Goal: Use online tool/utility: Use online tool/utility

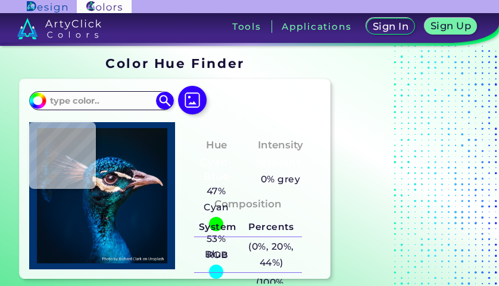
type input "#002041"
type input "#286c7e"
type input "#286C7E"
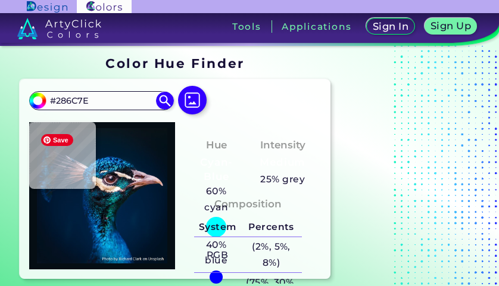
type input "#050e14"
type input "#050E14"
type input "#0f1f29"
type input "#0F1F29"
type input "#031726"
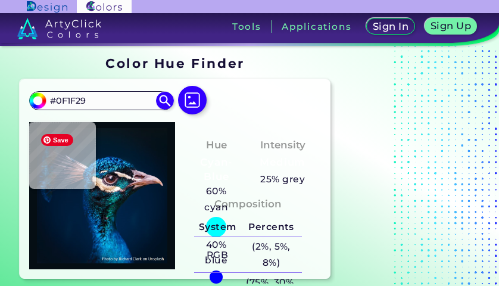
type input "#031726"
type input "#09131d"
type input "#09131D"
type input "#0a131a"
type input "#0A131A"
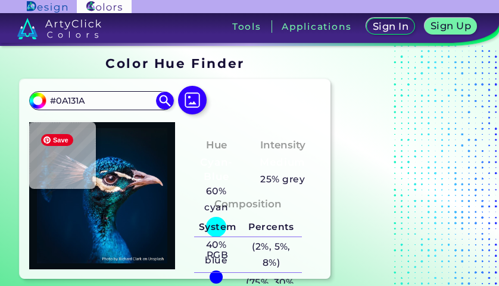
type input "#091217"
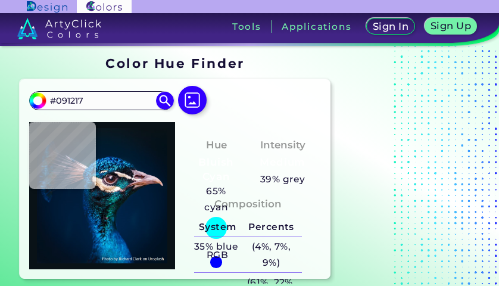
type input "#0a131a"
type input "#0A131A"
type input "#041626"
type input "#01172c"
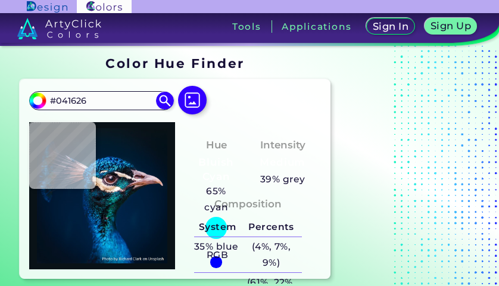
type input "#01172C"
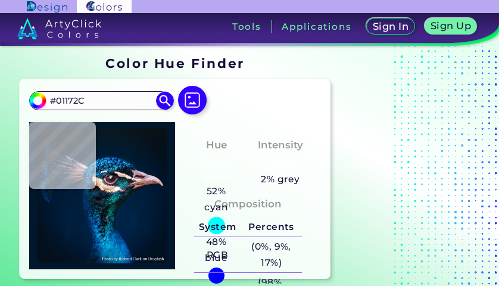
type input "#001327"
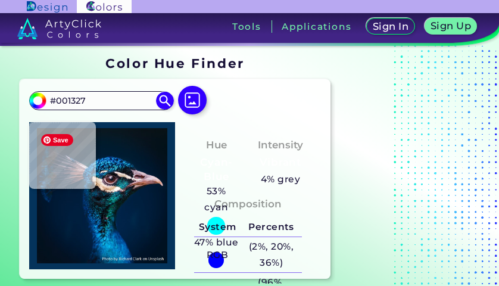
type input "#04335b"
type input "#04335B"
type input "#001a2e"
type input "#001A2E"
type input "#061927"
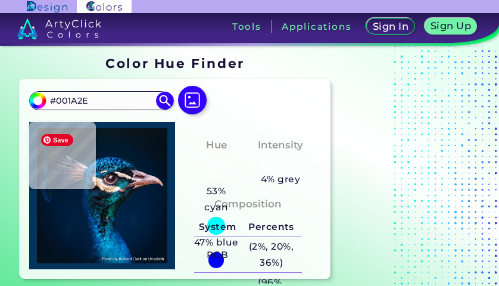
type input "#061927"
type input "#091720"
type input "#0b151e"
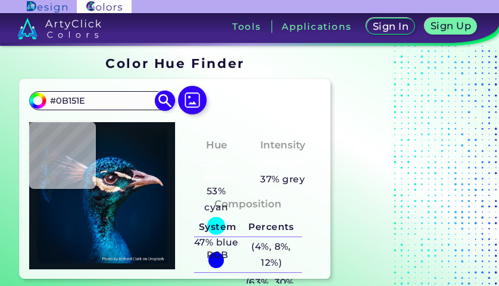
click at [129, 98] on input "#0B151E" at bounding box center [101, 101] width 111 height 16
paste input "ff0000"
type input "#ff0000"
click at [166, 100] on img at bounding box center [164, 101] width 21 height 21
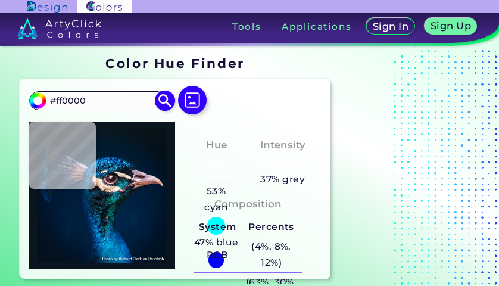
type input "#ff0000"
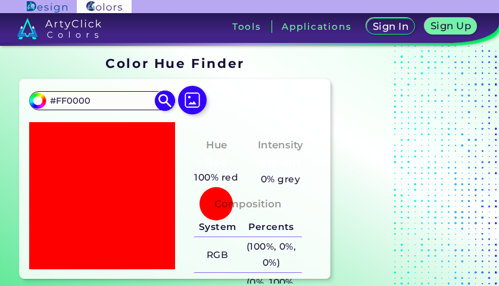
click at [89, 100] on input "#FF0000" at bounding box center [101, 101] width 111 height 16
paste input "B93A3A"
type input "#B93A3A"
click at [163, 105] on img at bounding box center [164, 101] width 21 height 21
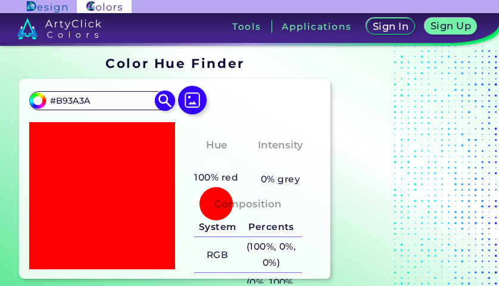
type input "#b93a3a"
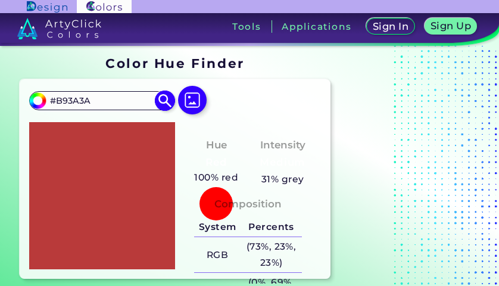
click at [135, 102] on input "#B93A3A" at bounding box center [101, 101] width 111 height 16
paste input "D3939"
type input "#BD3939"
click at [167, 101] on img at bounding box center [164, 101] width 21 height 21
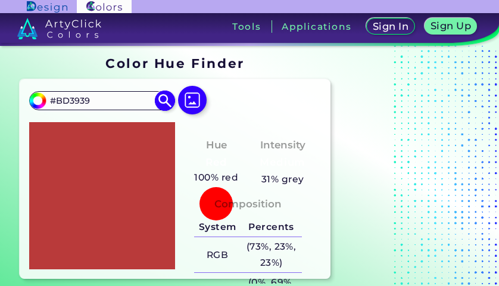
type input "#bd3939"
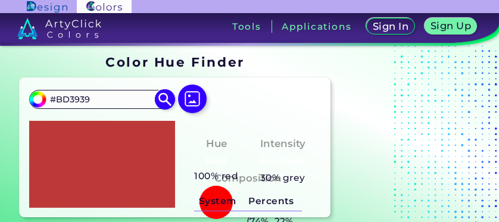
click at [110, 100] on input "#BD3939" at bounding box center [101, 99] width 111 height 16
paste input "2A1B1B"
type input "#2A1B1B"
click at [162, 100] on img at bounding box center [164, 99] width 21 height 21
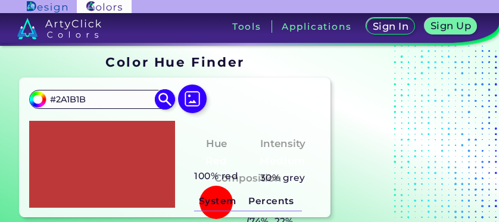
type input "#2a1b1b"
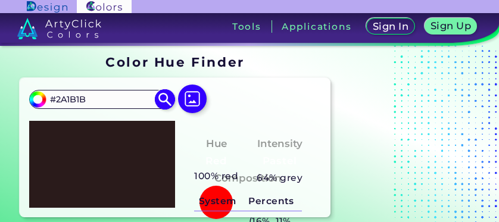
click at [129, 102] on input "#2A1B1B" at bounding box center [101, 99] width 111 height 16
paste input "702827"
type input "#702827"
click at [167, 100] on img at bounding box center [164, 99] width 21 height 21
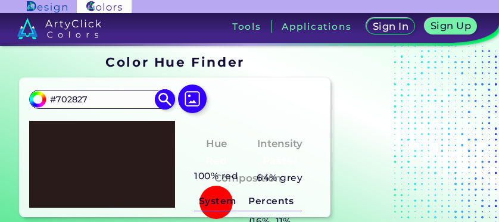
type input "#702827"
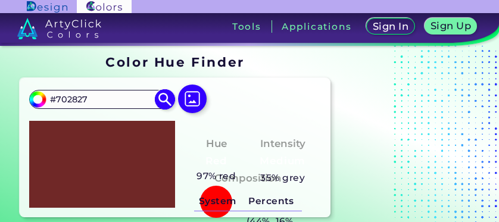
click at [110, 102] on input "#702827" at bounding box center [101, 99] width 111 height 16
paste input "653130"
type input "#653130"
click at [167, 101] on img at bounding box center [164, 99] width 21 height 21
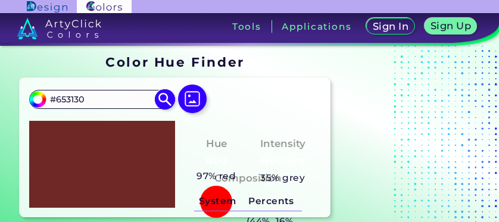
type input "#653130"
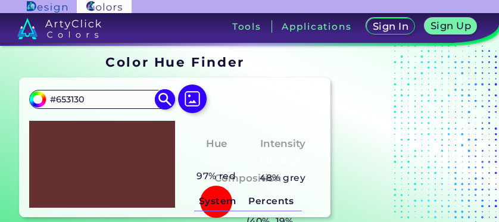
click at [103, 99] on input "#653130" at bounding box center [101, 99] width 111 height 16
paste input "42F2E"
type input "#642F2E"
click at [162, 99] on img at bounding box center [164, 99] width 21 height 21
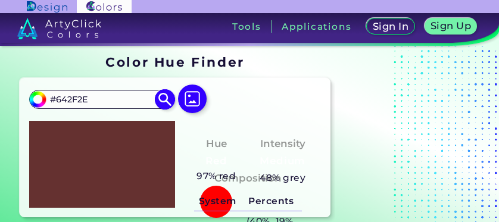
type input "#642f2e"
click at [116, 97] on input "#642F2E" at bounding box center [101, 99] width 111 height 16
paste input "924947"
type input "#924947"
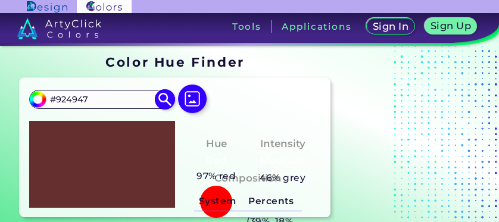
click at [166, 101] on img at bounding box center [164, 99] width 21 height 21
type input "#924947"
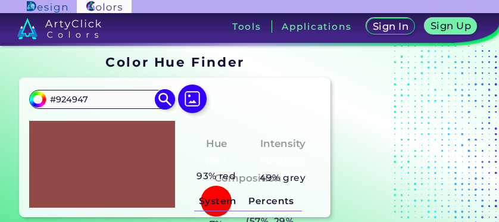
click at [108, 101] on input "#924947" at bounding box center [101, 99] width 111 height 16
paste input "F2D29"
type input "#9F2D29"
click at [165, 102] on img at bounding box center [164, 99] width 21 height 21
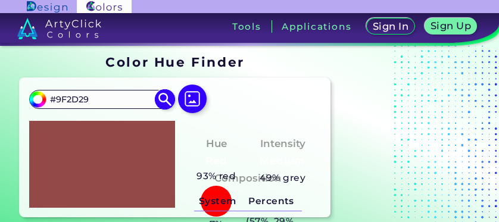
type input "#9f2d29"
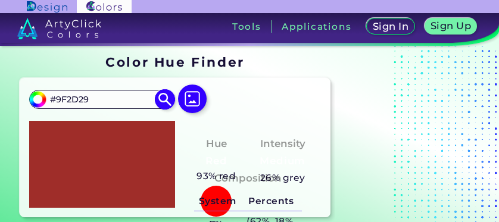
click at [123, 103] on input "#9F2D29" at bounding box center [101, 99] width 111 height 16
paste input "852728"
type input "#852728"
click at [164, 101] on img at bounding box center [164, 99] width 21 height 21
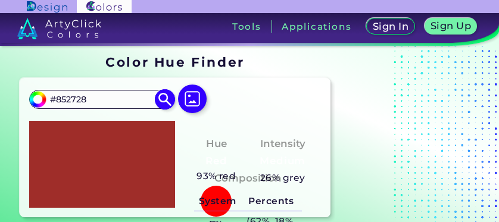
type input "#852728"
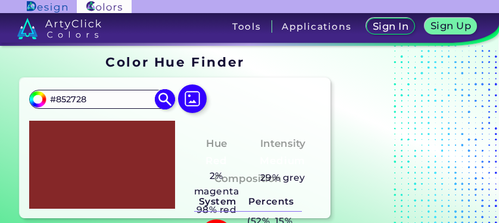
click at [127, 100] on input "#852728" at bounding box center [101, 99] width 111 height 16
paste input "311F20"
type input "#311F20"
click at [172, 101] on img at bounding box center [164, 99] width 21 height 21
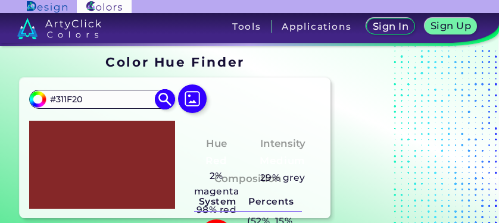
type input "#311f20"
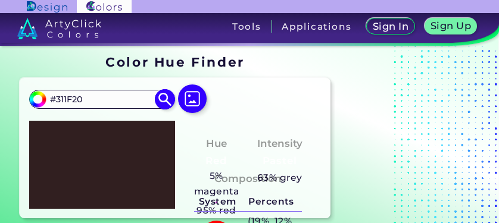
click at [126, 101] on input "#311F20" at bounding box center [101, 99] width 111 height 16
paste input "A63C42"
type input "#A63C42"
click at [121, 104] on input "#A63C42" at bounding box center [101, 99] width 111 height 16
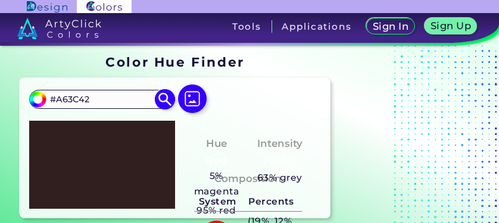
click at [121, 104] on input "#A63C42" at bounding box center [101, 99] width 111 height 16
click at [165, 102] on img at bounding box center [164, 99] width 21 height 21
type input "#a63c42"
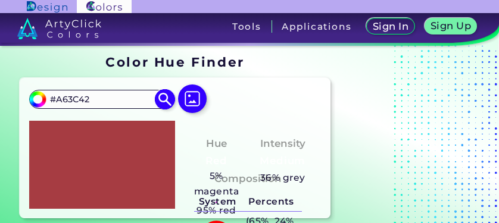
click at [114, 105] on input "#A63C42" at bounding box center [101, 99] width 111 height 16
paste input "BC8E94"
type input "#BC8E94"
click at [169, 99] on img at bounding box center [164, 99] width 21 height 21
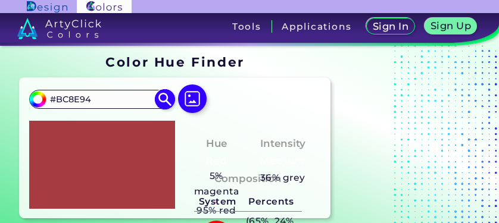
type input "#bc8e94"
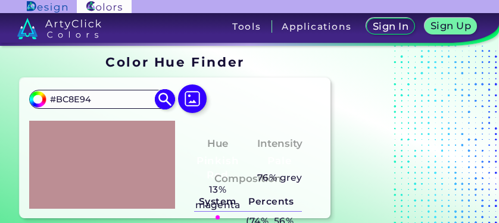
click at [112, 101] on input "#BC8E94" at bounding box center [101, 99] width 111 height 16
paste input "81313E"
type input "#81313E"
click at [166, 101] on img at bounding box center [164, 99] width 21 height 21
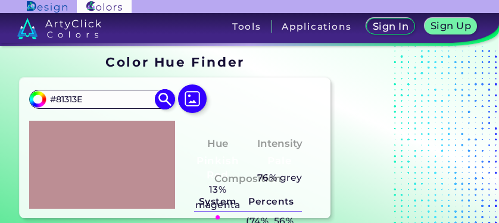
type input "#81313e"
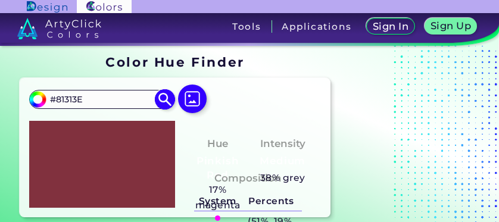
click at [134, 102] on input "#81313E" at bounding box center [101, 99] width 111 height 16
paste input "5B5052"
type input "#5B5052"
click at [163, 101] on img at bounding box center [164, 99] width 21 height 21
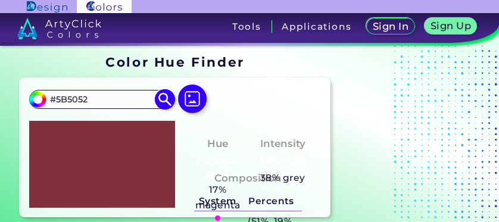
type input "#5b5052"
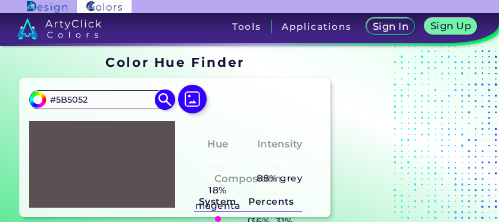
click at [105, 99] on input "#5B5052" at bounding box center [101, 99] width 111 height 16
paste input "A23F51"
type input "#A23F51"
click at [163, 104] on img at bounding box center [164, 99] width 21 height 21
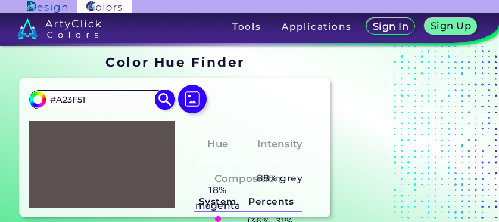
type input "#a23f51"
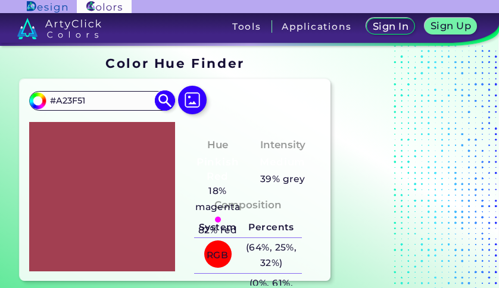
click at [113, 100] on input "#A23F51" at bounding box center [101, 101] width 111 height 16
paste input "C5062"
type input "#AC5062"
click at [169, 101] on img at bounding box center [164, 101] width 21 height 21
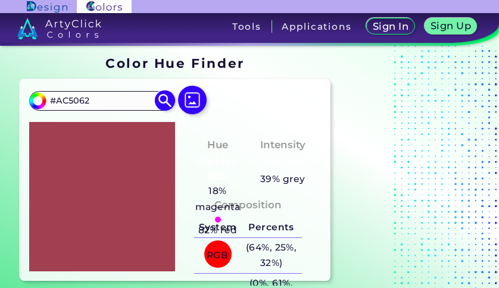
type input "#ac5062"
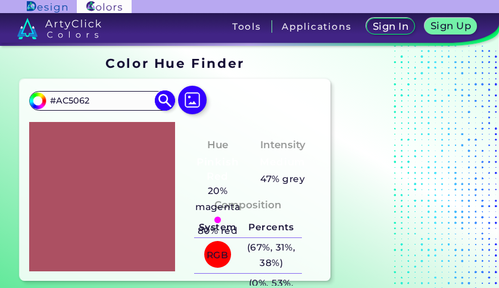
click at [111, 104] on input "#AC5062" at bounding box center [101, 101] width 111 height 16
paste input "291B1E"
type input "#291B1E"
click at [165, 103] on img at bounding box center [164, 101] width 21 height 21
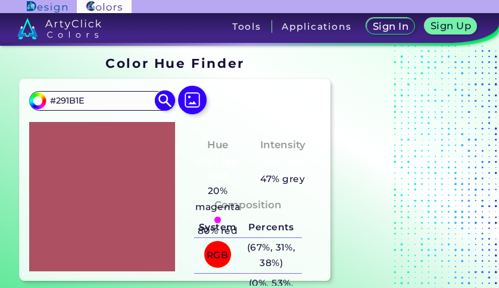
type input "#291b1e"
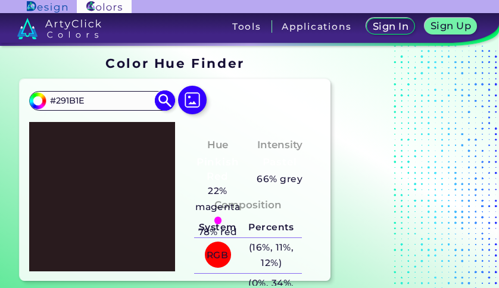
click at [95, 106] on input "#291B1E" at bounding box center [101, 101] width 111 height 16
paste input "504447"
type input "#504447"
click at [167, 99] on img at bounding box center [164, 101] width 21 height 21
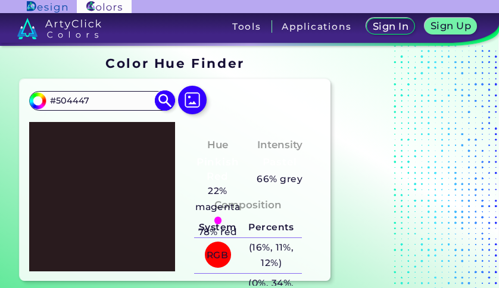
type input "#504447"
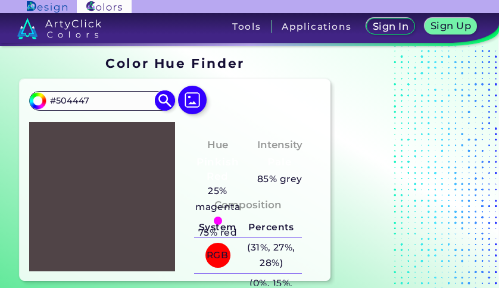
click at [114, 96] on input "#504447" at bounding box center [101, 101] width 111 height 16
paste input "8E3B52"
type input "#8E3B52"
click at [160, 104] on img at bounding box center [164, 101] width 21 height 21
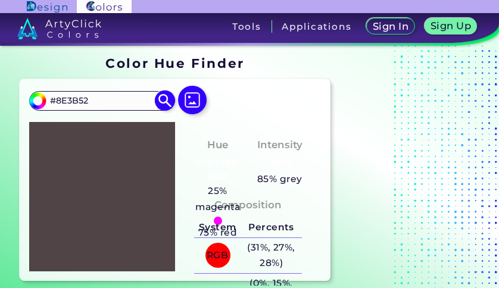
type input "#8e3b52"
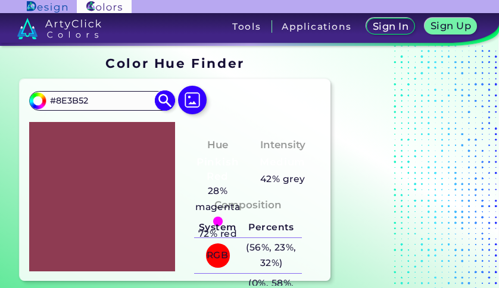
click at [117, 103] on input "#8E3B52" at bounding box center [101, 101] width 111 height 16
paste input "AF3A6"
type input "#AF3A62"
click at [161, 105] on img at bounding box center [164, 101] width 21 height 21
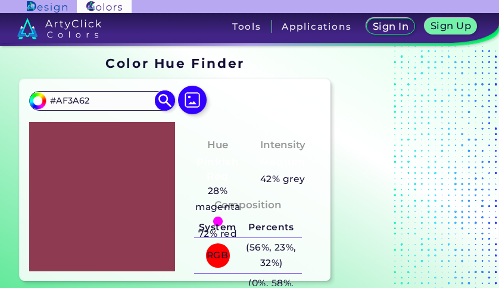
type input "#af3a62"
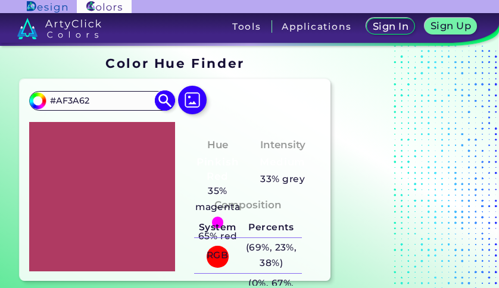
click at [127, 99] on input "#AF3A62" at bounding box center [101, 101] width 111 height 16
paste input "281823"
type input "#281823"
click at [167, 102] on img at bounding box center [164, 101] width 21 height 21
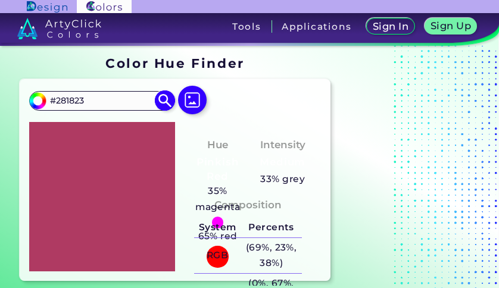
type input "#281823"
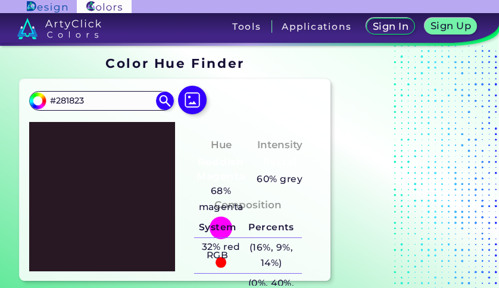
click at [355, 163] on div at bounding box center [409, 168] width 149 height 235
click at [111, 101] on input "#281823" at bounding box center [101, 101] width 111 height 16
paste input "3C383B"
type input "#3C383B"
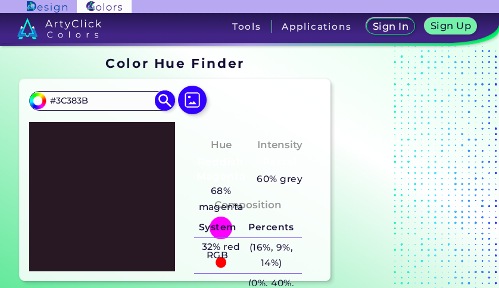
click at [167, 102] on img at bounding box center [164, 101] width 21 height 21
type input "#3c383b"
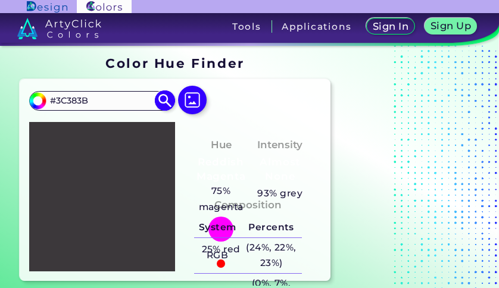
click at [116, 97] on input "#3C383B" at bounding box center [101, 101] width 111 height 16
paste input "702A86"
type input "#702A86"
click at [162, 104] on img at bounding box center [164, 101] width 21 height 21
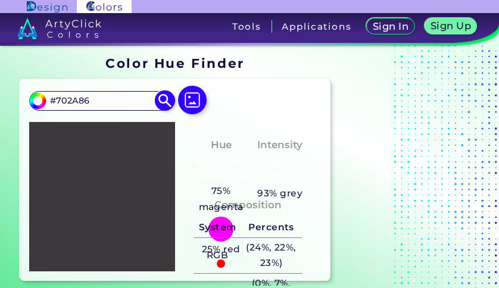
type input "#702a86"
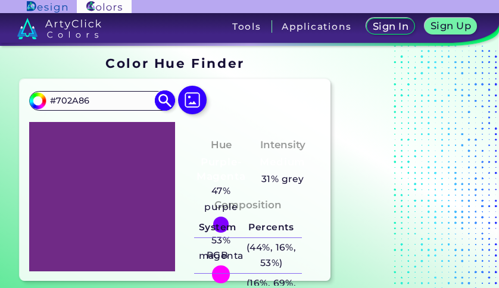
click at [133, 102] on input "#702A86" at bounding box center [101, 101] width 111 height 16
paste input "5E3692"
type input "#5E3692"
click at [168, 103] on img at bounding box center [164, 101] width 21 height 21
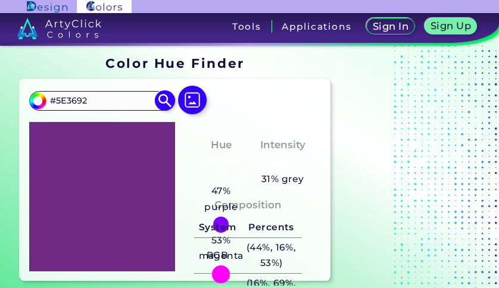
type input "#5e3692"
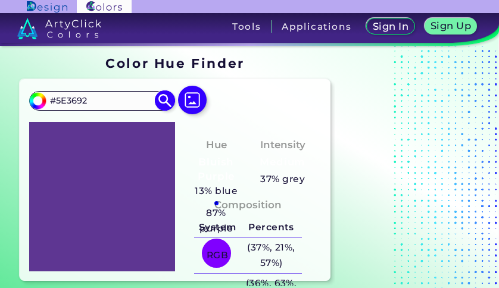
click at [122, 98] on input "#5E3692" at bounding box center [101, 101] width 111 height 16
paste input "7E3133"
type input "#7E3133"
click at [169, 104] on img at bounding box center [164, 101] width 21 height 21
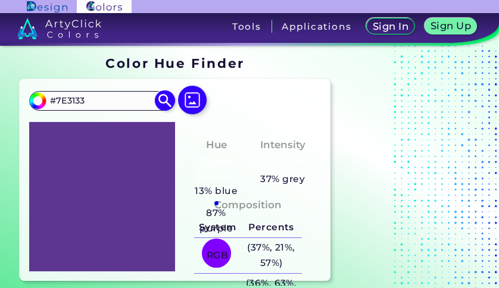
type input "#7e3133"
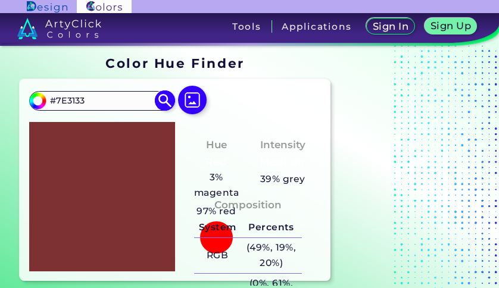
click at [105, 101] on input "#7E3133" at bounding box center [101, 101] width 111 height 16
paste input "5777F"
type input "#75777F"
click at [167, 102] on img at bounding box center [164, 101] width 21 height 21
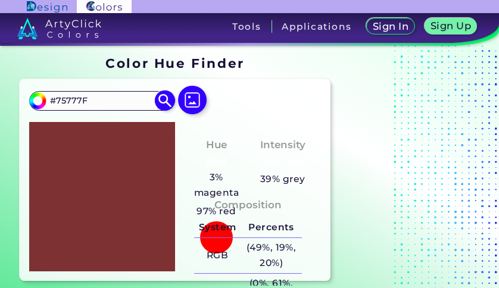
type input "#75777f"
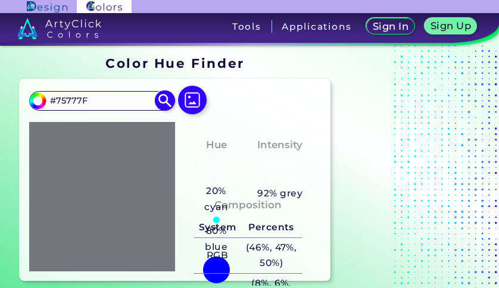
click at [116, 105] on input "#75777F" at bounding box center [101, 101] width 111 height 16
paste input "31688E"
type input "#31688E"
click at [168, 104] on img at bounding box center [164, 101] width 21 height 21
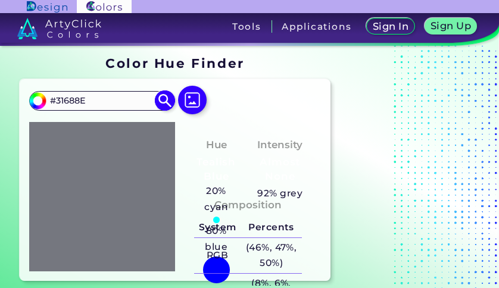
type input "#31688e"
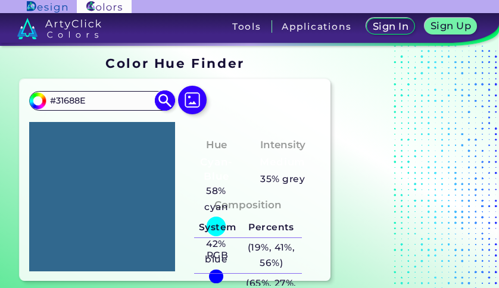
click at [99, 110] on div "#31688e #31688E Acadia ◉ Acid Green ◉ Aero Blue ◉ Alabaster ◉ Albescent White ◉…" at bounding box center [101, 100] width 144 height 19
click at [103, 99] on input "#31688E" at bounding box center [101, 101] width 111 height 16
paste input "0828B"
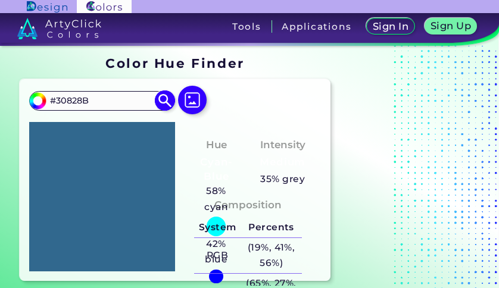
type input "#30828B"
click at [158, 98] on img at bounding box center [164, 101] width 21 height 21
type input "#30828b"
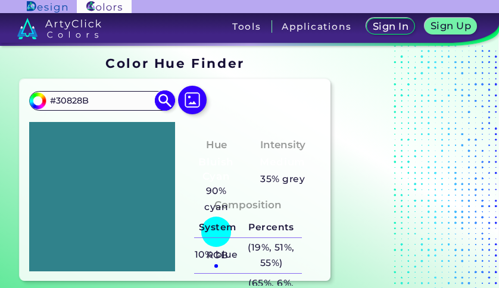
click at [113, 102] on input "#30828B" at bounding box center [101, 101] width 111 height 16
paste input "2B7A50"
type input "#2B7A50"
click at [164, 102] on img at bounding box center [164, 101] width 21 height 21
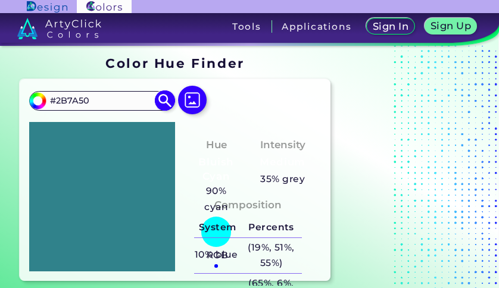
type input "#2b7a50"
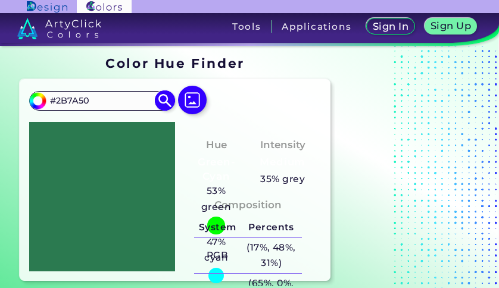
click at [129, 98] on input "#2B7A50" at bounding box center [101, 101] width 111 height 16
paste input "547633"
type input "#547633"
click at [163, 99] on img at bounding box center [164, 101] width 21 height 21
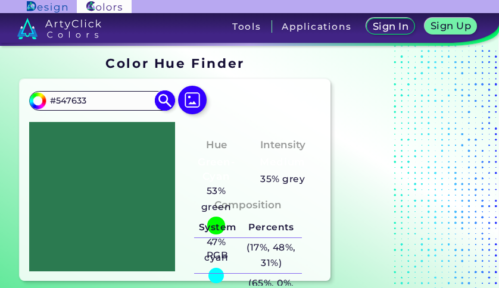
type input "#547633"
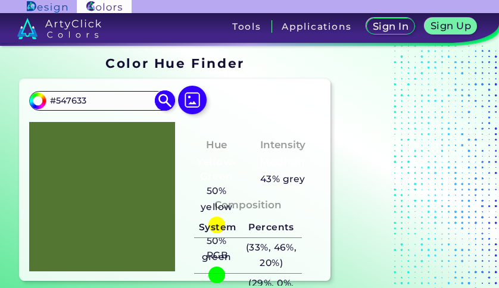
click at [114, 106] on input "#547633" at bounding box center [101, 101] width 111 height 16
paste input "B47024"
type input "#B47024"
click at [163, 98] on img at bounding box center [164, 101] width 21 height 21
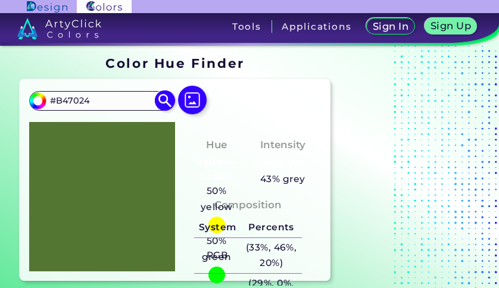
type input "#b47024"
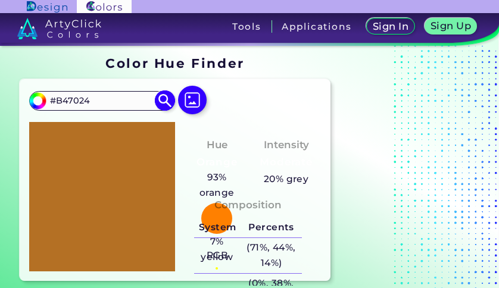
click at [105, 110] on div "#b47024 #B47024 Acadia ◉ Acid Green ◉ Aero Blue ◉ Alabaster ◉ Albescent White ◉…" at bounding box center [101, 100] width 144 height 19
click at [112, 100] on input "#B47024" at bounding box center [101, 101] width 111 height 16
click at [120, 102] on input "#B47024" at bounding box center [101, 101] width 111 height 16
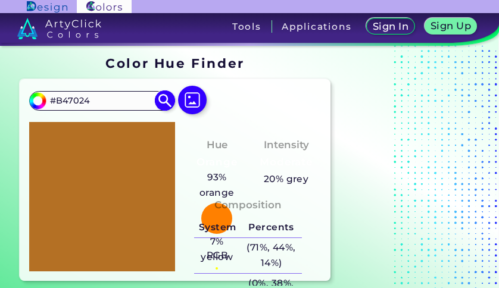
paste input "AD4322"
type input "#AD4322"
click at [164, 105] on img at bounding box center [164, 101] width 21 height 21
type input "#ad4322"
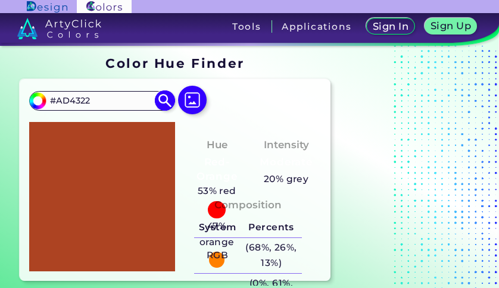
click at [124, 101] on input "#AD4322" at bounding box center [101, 101] width 111 height 16
paste input "934F40"
type input "#934F40"
click at [166, 101] on img at bounding box center [164, 101] width 21 height 21
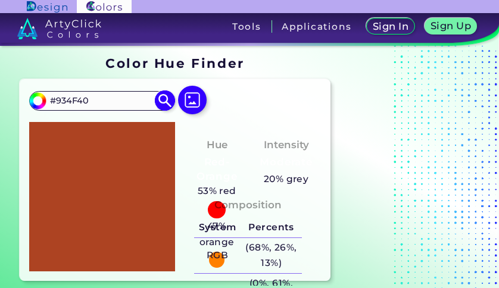
type input "#934f40"
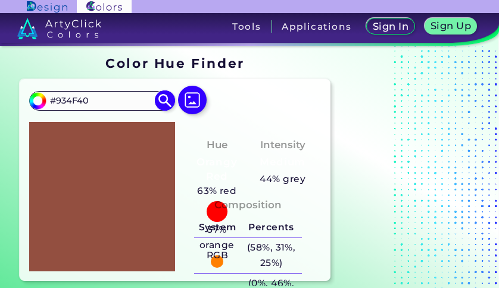
click at [111, 102] on input "#934F40" at bounding box center [101, 101] width 111 height 16
paste input "A25848"
type input "#A25848"
click at [161, 102] on img at bounding box center [164, 101] width 21 height 21
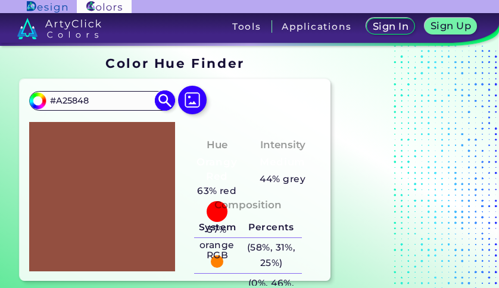
type input "#a25848"
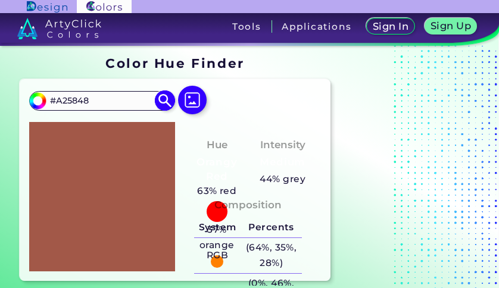
click at [98, 95] on input "#A25848" at bounding box center [101, 101] width 111 height 16
click at [99, 96] on input "#A25848" at bounding box center [101, 101] width 111 height 16
paste input "A35F50"
paste input
type input "A35F50"
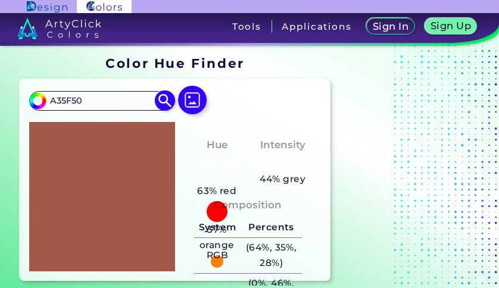
click at [167, 102] on img at bounding box center [164, 101] width 21 height 21
type input "#a35f50"
click at [167, 104] on img at bounding box center [164, 101] width 21 height 21
click at [110, 107] on input "#A35F50" at bounding box center [101, 101] width 111 height 16
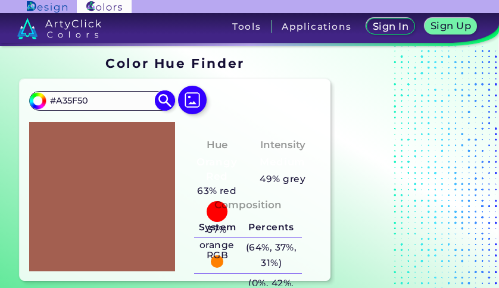
paste input "976056"
type input "#976056"
click at [165, 102] on img at bounding box center [164, 101] width 21 height 21
type input "#976056"
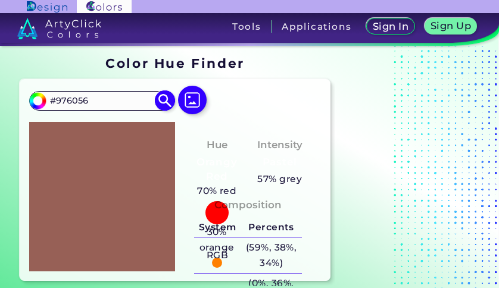
click at [122, 97] on input "#976056" at bounding box center [101, 101] width 111 height 16
paste input "BC6A5C"
type input "#BC6A5C"
click at [169, 103] on img at bounding box center [164, 101] width 21 height 21
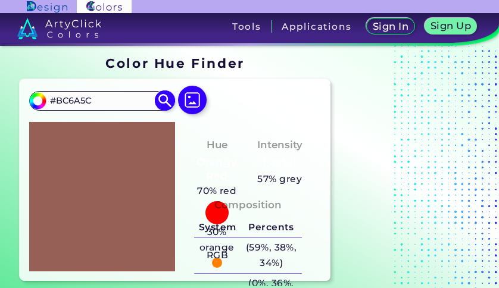
type input "#bc6a5c"
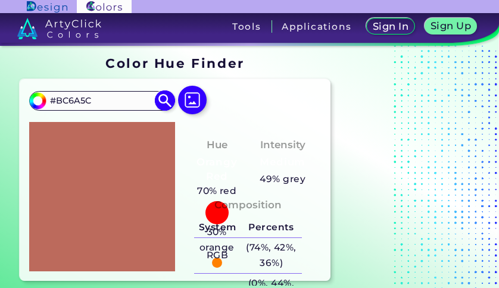
click at [129, 96] on input "#BC6A5C" at bounding box center [101, 101] width 111 height 16
paste input "85453D"
type input "#85453D"
click at [164, 102] on img at bounding box center [164, 101] width 21 height 21
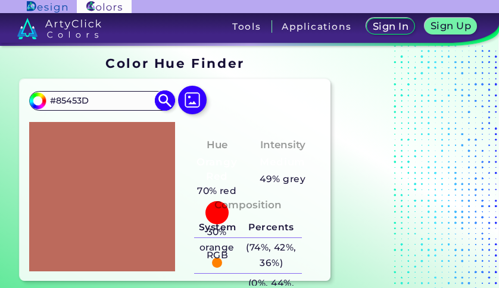
type input "#85453d"
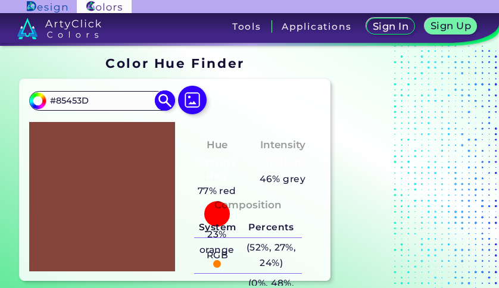
click at [127, 99] on input "#85453D" at bounding box center [101, 101] width 111 height 16
paste input "BD5749"
type input "#BD5749"
click at [167, 103] on img at bounding box center [164, 101] width 21 height 21
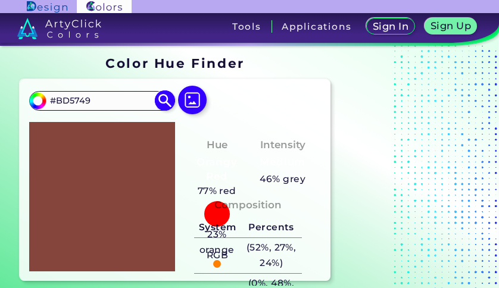
type input "#bd5749"
